Goal: Information Seeking & Learning: Learn about a topic

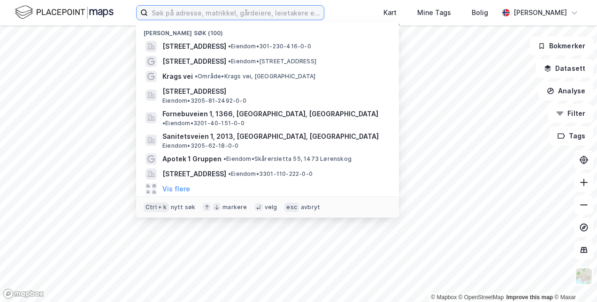
click at [211, 15] on input at bounding box center [236, 13] width 176 height 14
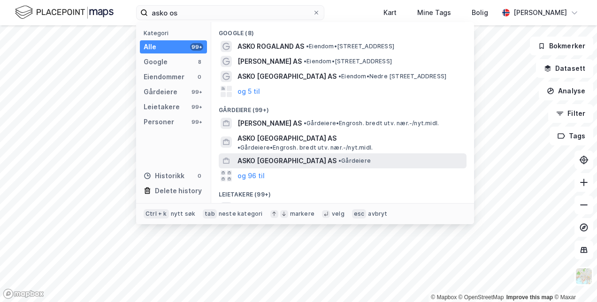
click at [289, 155] on span "ASKO [GEOGRAPHIC_DATA] AS" at bounding box center [287, 160] width 99 height 11
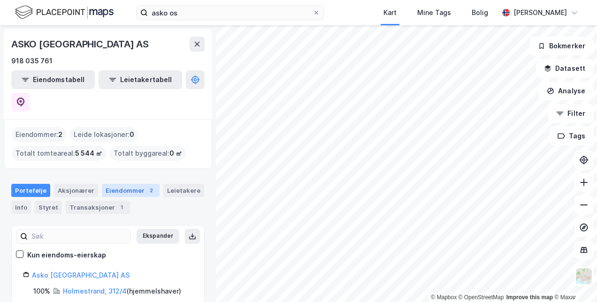
click at [120, 184] on div "Eiendommer 2" at bounding box center [131, 190] width 58 height 13
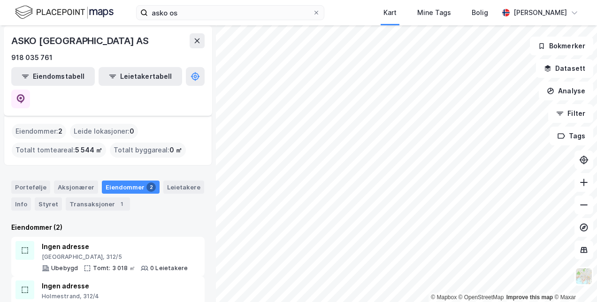
scroll to position [4, 0]
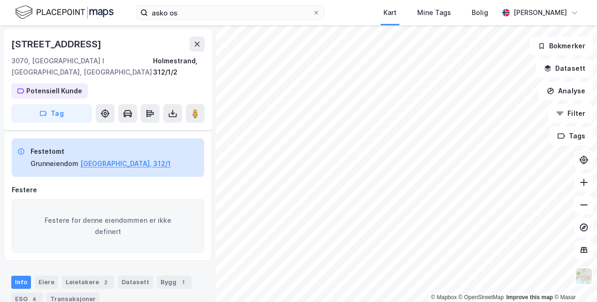
scroll to position [47, 0]
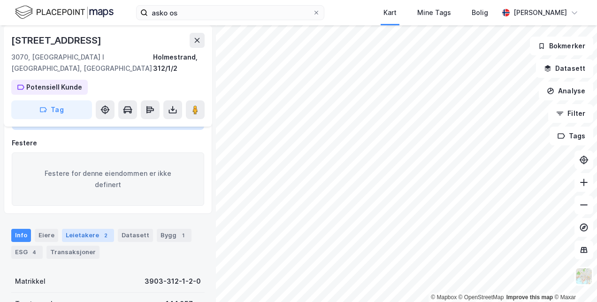
click at [83, 229] on div "Leietakere 2" at bounding box center [88, 235] width 52 height 13
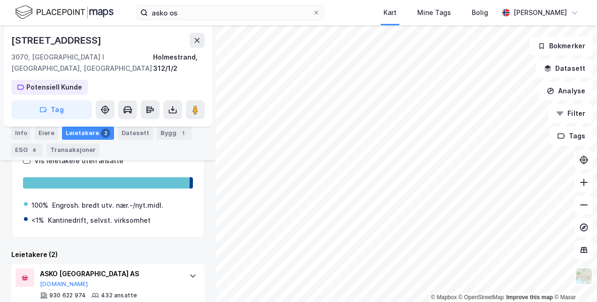
scroll to position [269, 0]
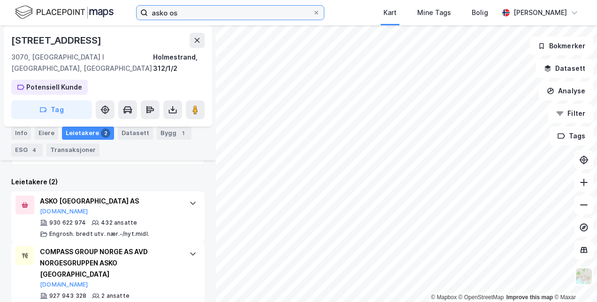
click at [207, 12] on input "asko os" at bounding box center [230, 13] width 165 height 14
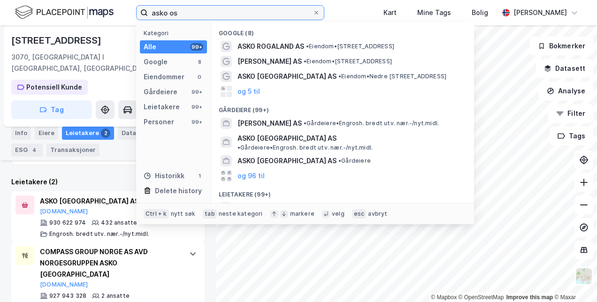
click at [207, 12] on input "asko os" at bounding box center [230, 13] width 165 height 14
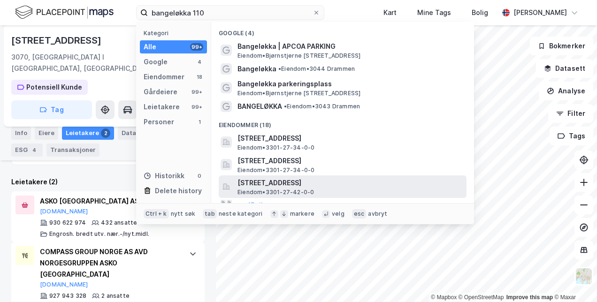
click at [317, 183] on span "[STREET_ADDRESS]" at bounding box center [350, 182] width 225 height 11
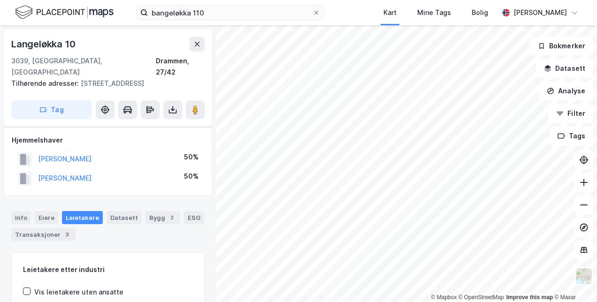
scroll to position [97, 0]
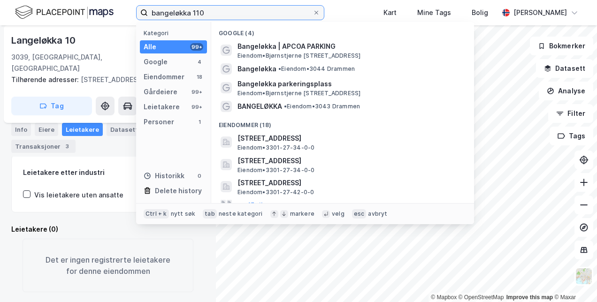
drag, startPoint x: 215, startPoint y: 13, endPoint x: 148, endPoint y: 13, distance: 67.1
click at [146, 13] on label "bangeløkka 110" at bounding box center [230, 12] width 188 height 15
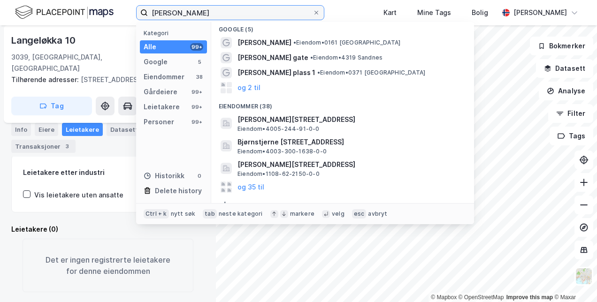
scroll to position [0, 0]
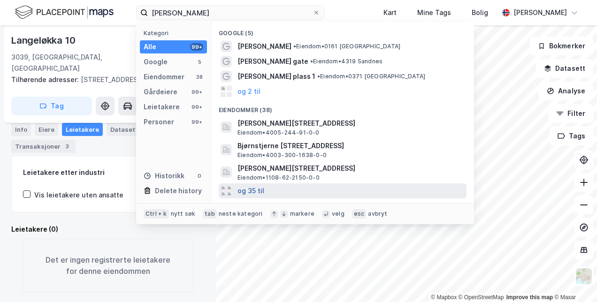
click at [251, 193] on button "og 35 til" at bounding box center [251, 190] width 27 height 11
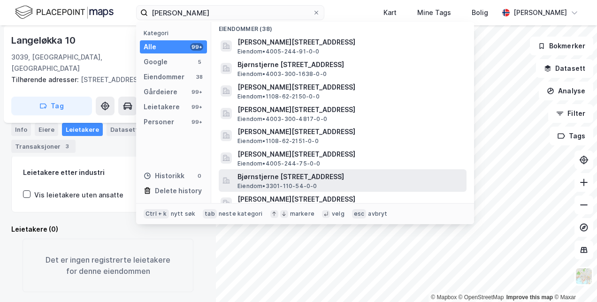
scroll to position [94, 0]
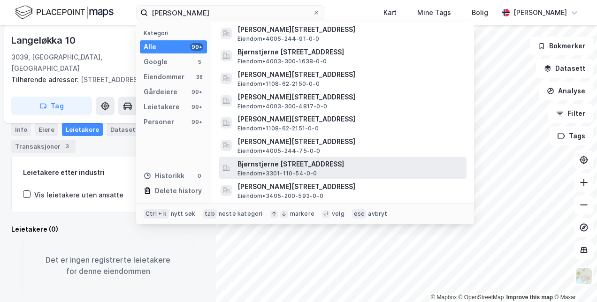
click at [313, 165] on span "Bjørnstjerne [STREET_ADDRESS]" at bounding box center [350, 164] width 225 height 11
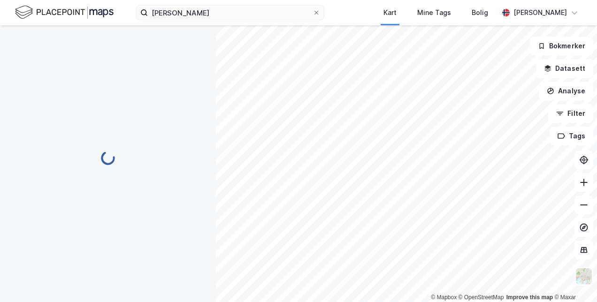
scroll to position [97, 0]
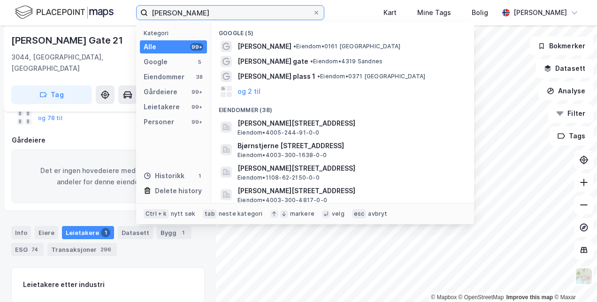
click at [219, 13] on input "[PERSON_NAME]" at bounding box center [230, 13] width 165 height 14
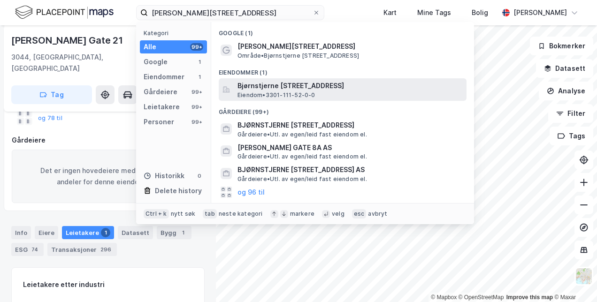
click at [306, 83] on span "Bjørnstjerne [STREET_ADDRESS]" at bounding box center [350, 85] width 225 height 11
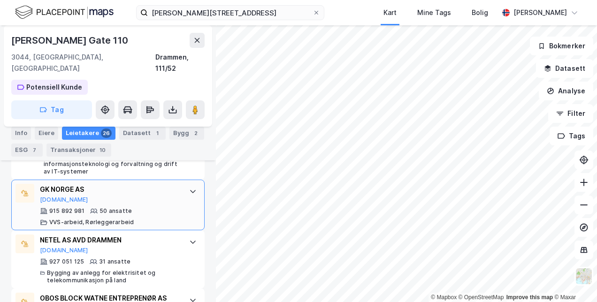
scroll to position [528, 0]
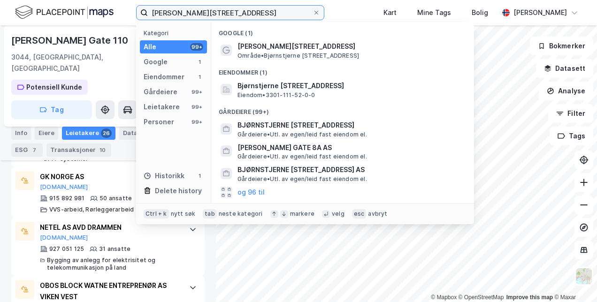
drag, startPoint x: 271, startPoint y: 12, endPoint x: 117, endPoint y: 14, distance: 154.0
click at [117, 14] on div "bjørnstjerne [STREET_ADDRESS] Kategori Alle 99+ Google 1 Eiendommer 1 Gårdeiere…" at bounding box center [298, 12] width 597 height 25
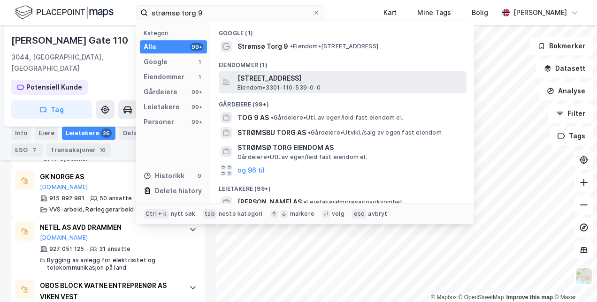
click at [283, 84] on span "[STREET_ADDRESS]" at bounding box center [350, 78] width 225 height 11
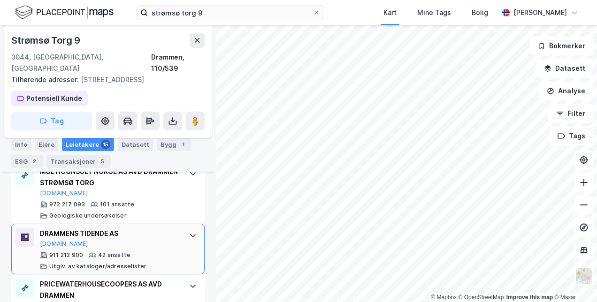
scroll to position [304, 0]
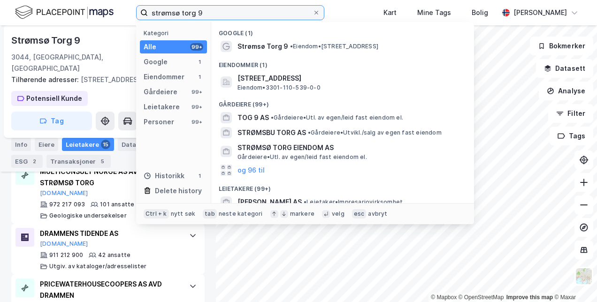
drag, startPoint x: 204, startPoint y: 14, endPoint x: 120, endPoint y: 23, distance: 84.0
click at [120, 23] on div "strømsø torg 9 Kategori Alle 99+ Google 1 Eiendommer 1 Gårdeiere 99+ Leietakere…" at bounding box center [298, 12] width 597 height 25
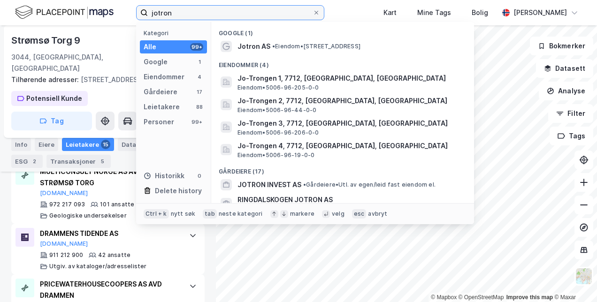
drag, startPoint x: 142, startPoint y: 22, endPoint x: 116, endPoint y: 29, distance: 26.4
click at [117, 29] on div "jotron Kategori Alle 99+ Google 1 Eiendommer 4 Gårdeiere 17 Leietakere 88 Perso…" at bounding box center [298, 151] width 597 height 302
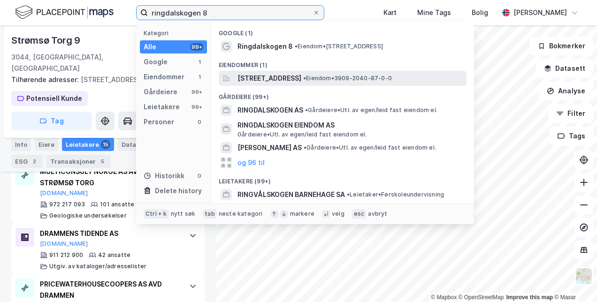
type input "ringdalskogen 8"
click at [270, 78] on span "[STREET_ADDRESS]" at bounding box center [270, 78] width 64 height 11
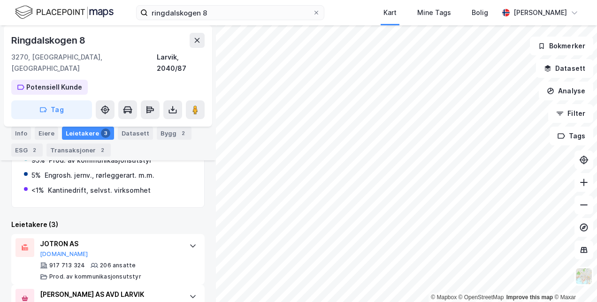
scroll to position [301, 0]
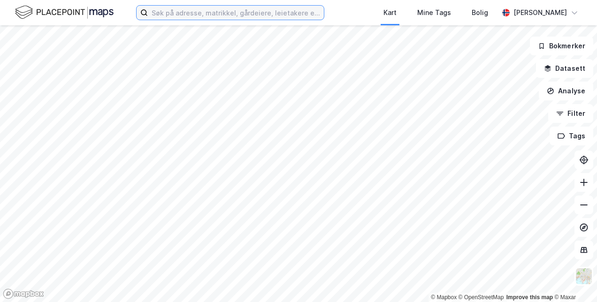
click at [185, 16] on input at bounding box center [236, 13] width 176 height 14
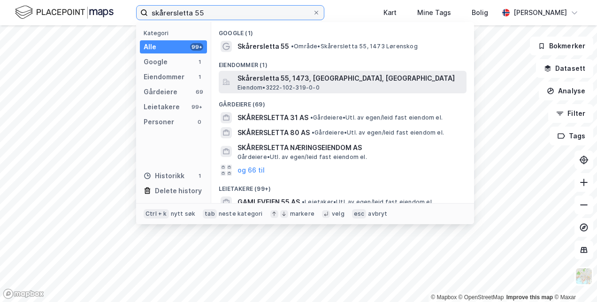
type input "skårersletta 55"
click at [301, 80] on span "Skårersletta 55, 1473, LØRENSKOG, LØRENSKOG" at bounding box center [350, 78] width 225 height 11
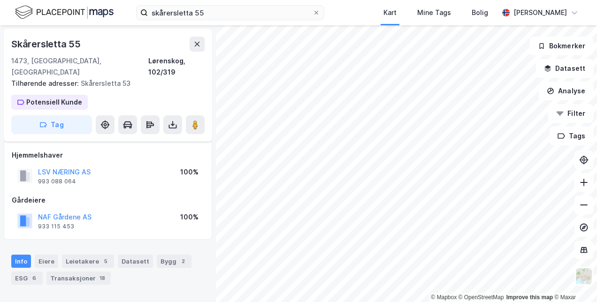
scroll to position [94, 0]
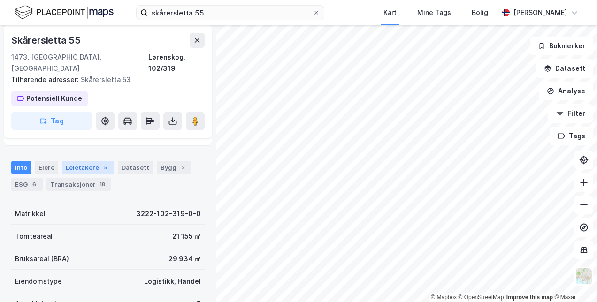
click at [82, 161] on div "Leietakere 5" at bounding box center [88, 167] width 52 height 13
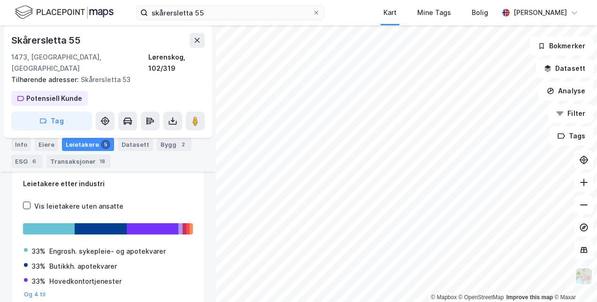
scroll to position [54, 0]
